Goal: Information Seeking & Learning: Learn about a topic

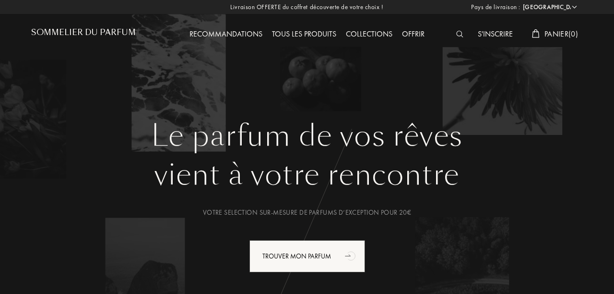
select select "FR"
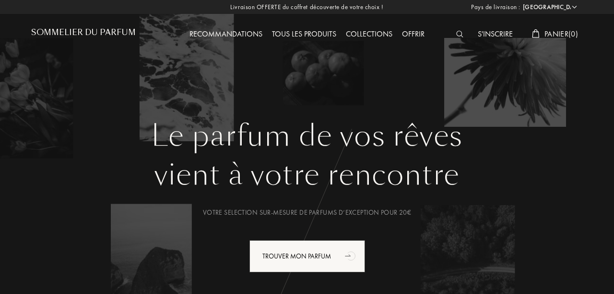
click at [414, 30] on div "Offrir" at bounding box center [413, 34] width 32 height 12
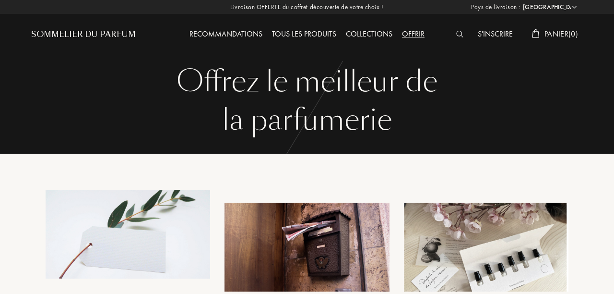
select select "FR"
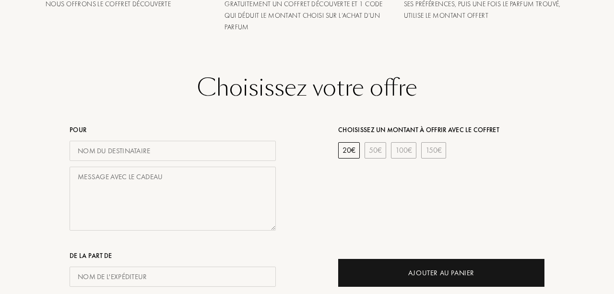
scroll to position [102, 0]
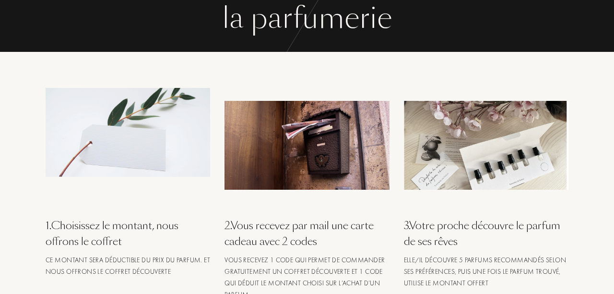
click at [472, 154] on img at bounding box center [486, 145] width 165 height 89
click at [458, 229] on div "3 . Votre proche découvre le parfum de ses rêves" at bounding box center [486, 233] width 165 height 32
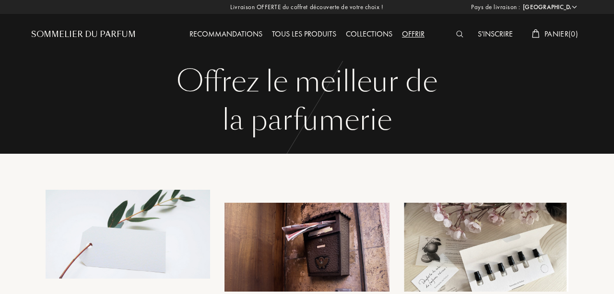
click at [296, 36] on div "Tous les produits" at bounding box center [304, 34] width 74 height 12
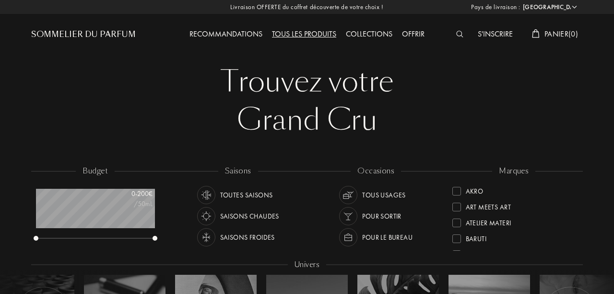
select select "FR"
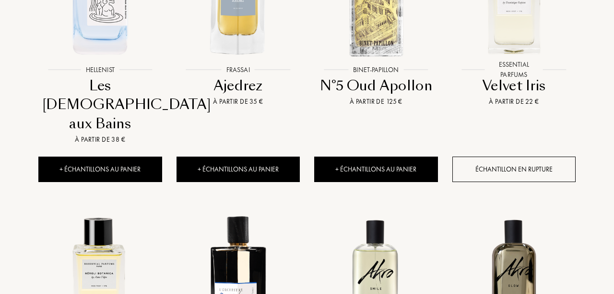
scroll to position [487, 0]
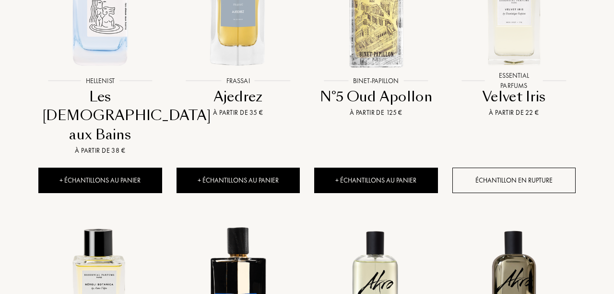
click at [109, 101] on div "Les [DEMOGRAPHIC_DATA] aux Bains" at bounding box center [100, 115] width 116 height 57
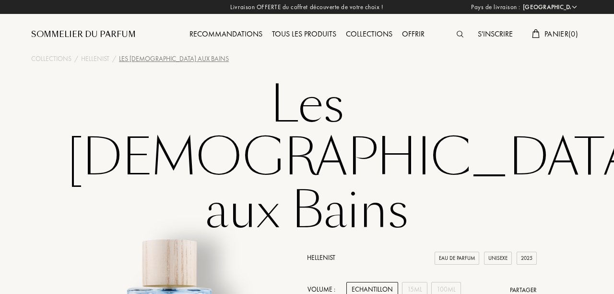
select select "FR"
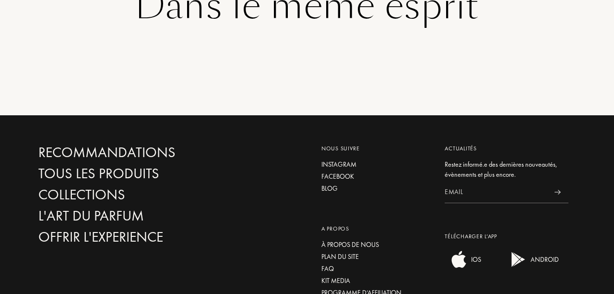
scroll to position [1977, 0]
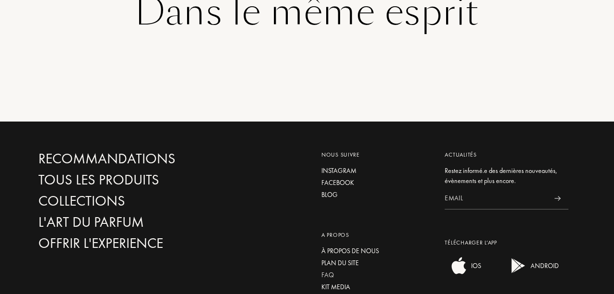
click at [328, 270] on div "FAQ" at bounding box center [376, 275] width 109 height 10
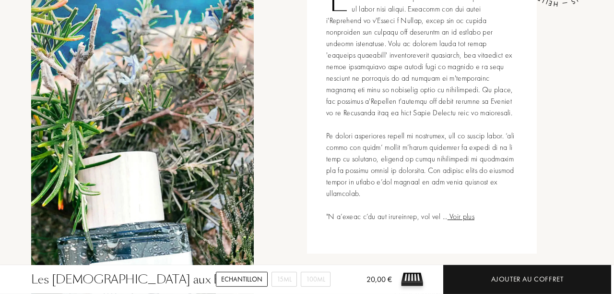
scroll to position [495, 0]
